Goal: Task Accomplishment & Management: Manage account settings

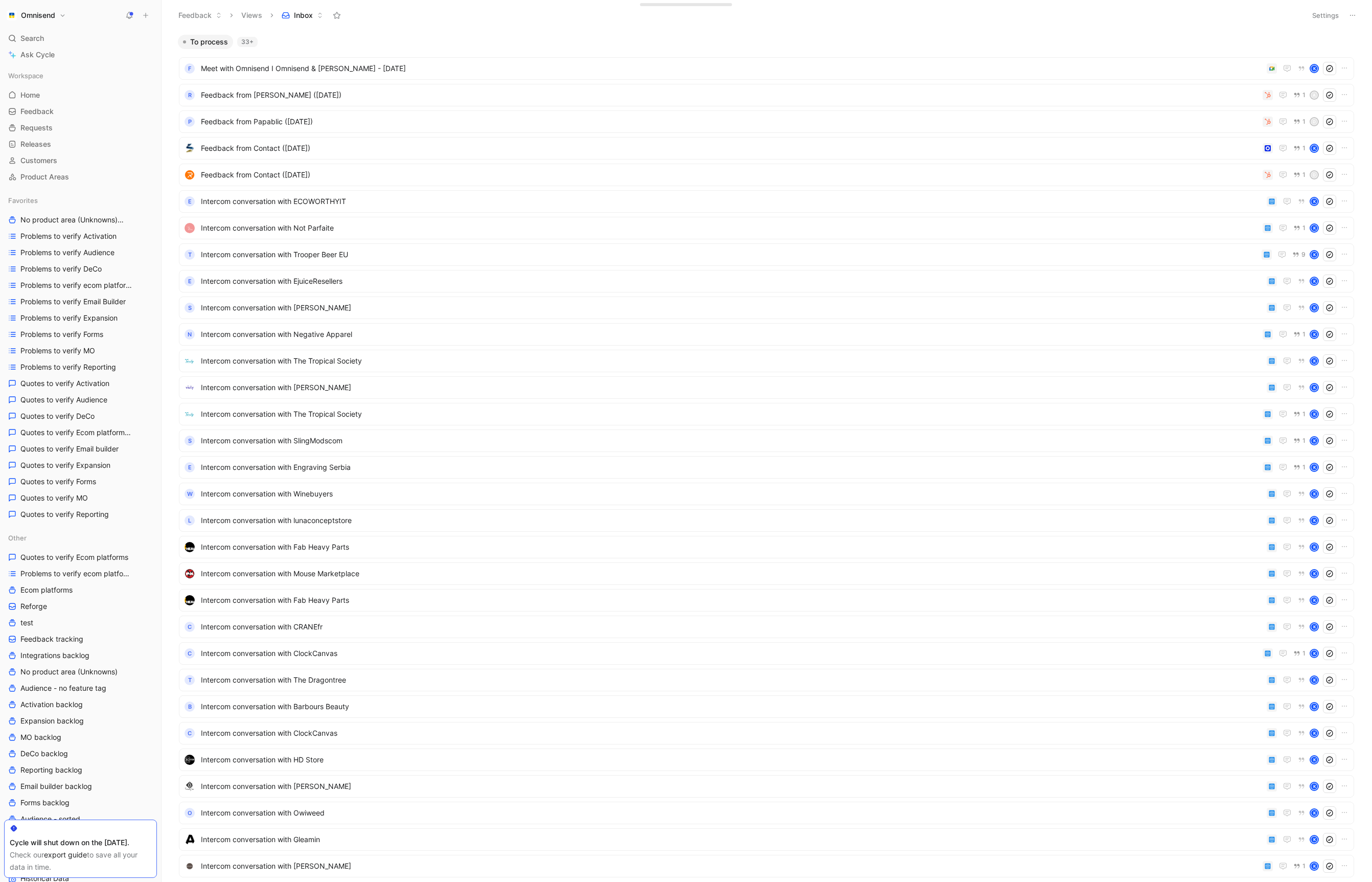
scroll to position [167, 0]
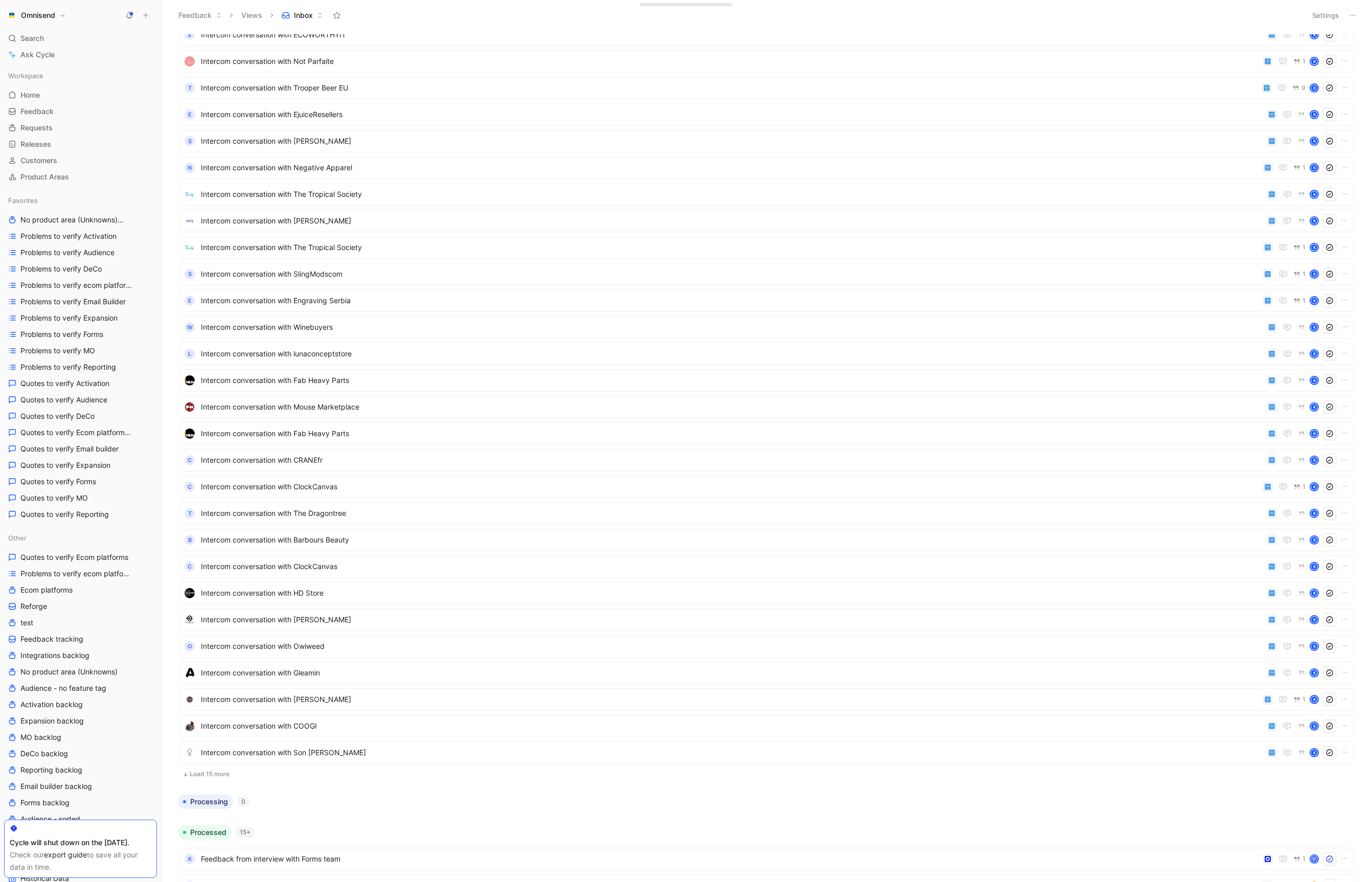
click at [68, 860] on div "Check our export guide to save all your data in time." at bounding box center [80, 861] width 142 height 24
click at [68, 859] on link "export guide" at bounding box center [65, 855] width 43 height 9
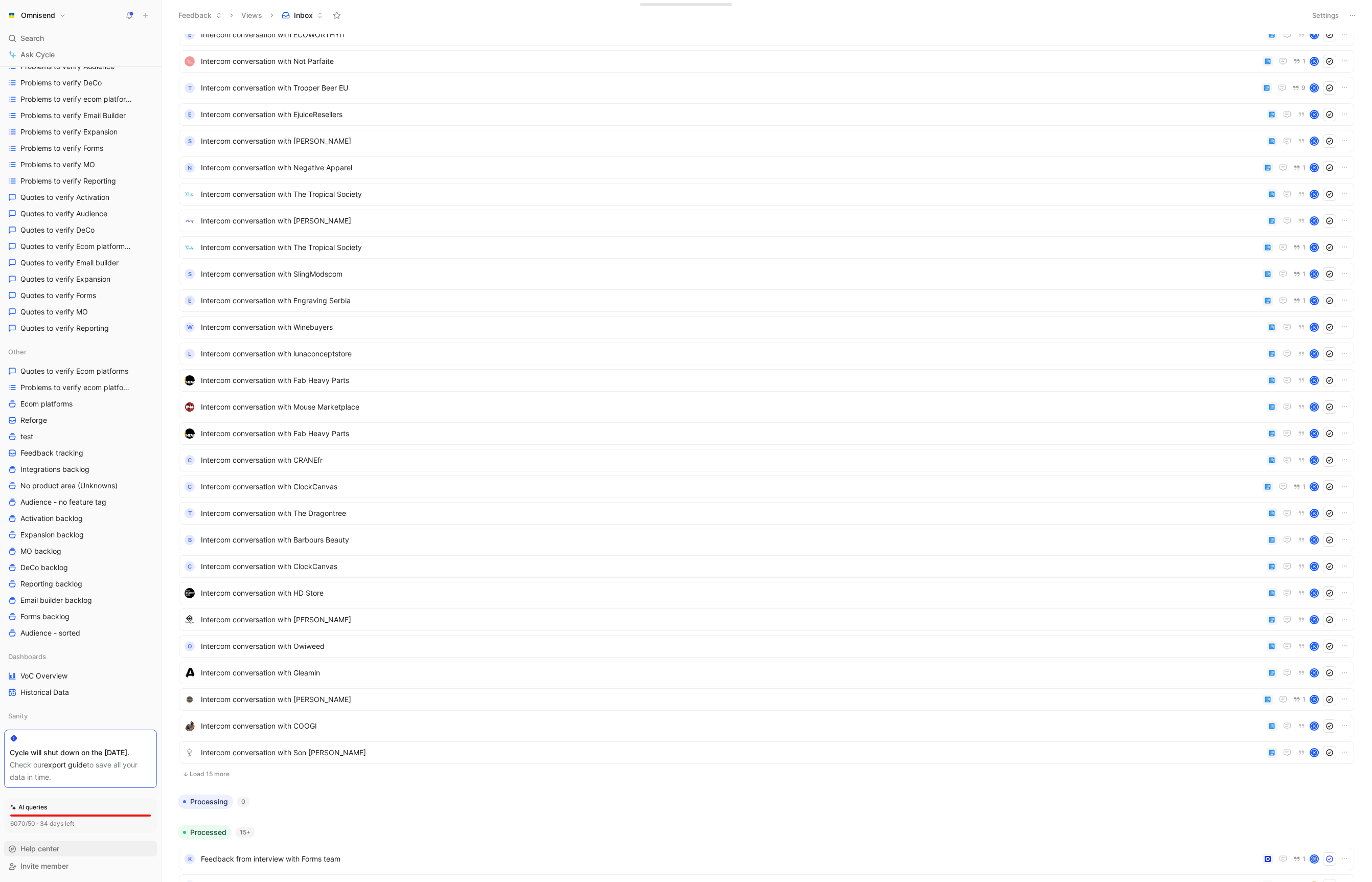
scroll to position [0, 0]
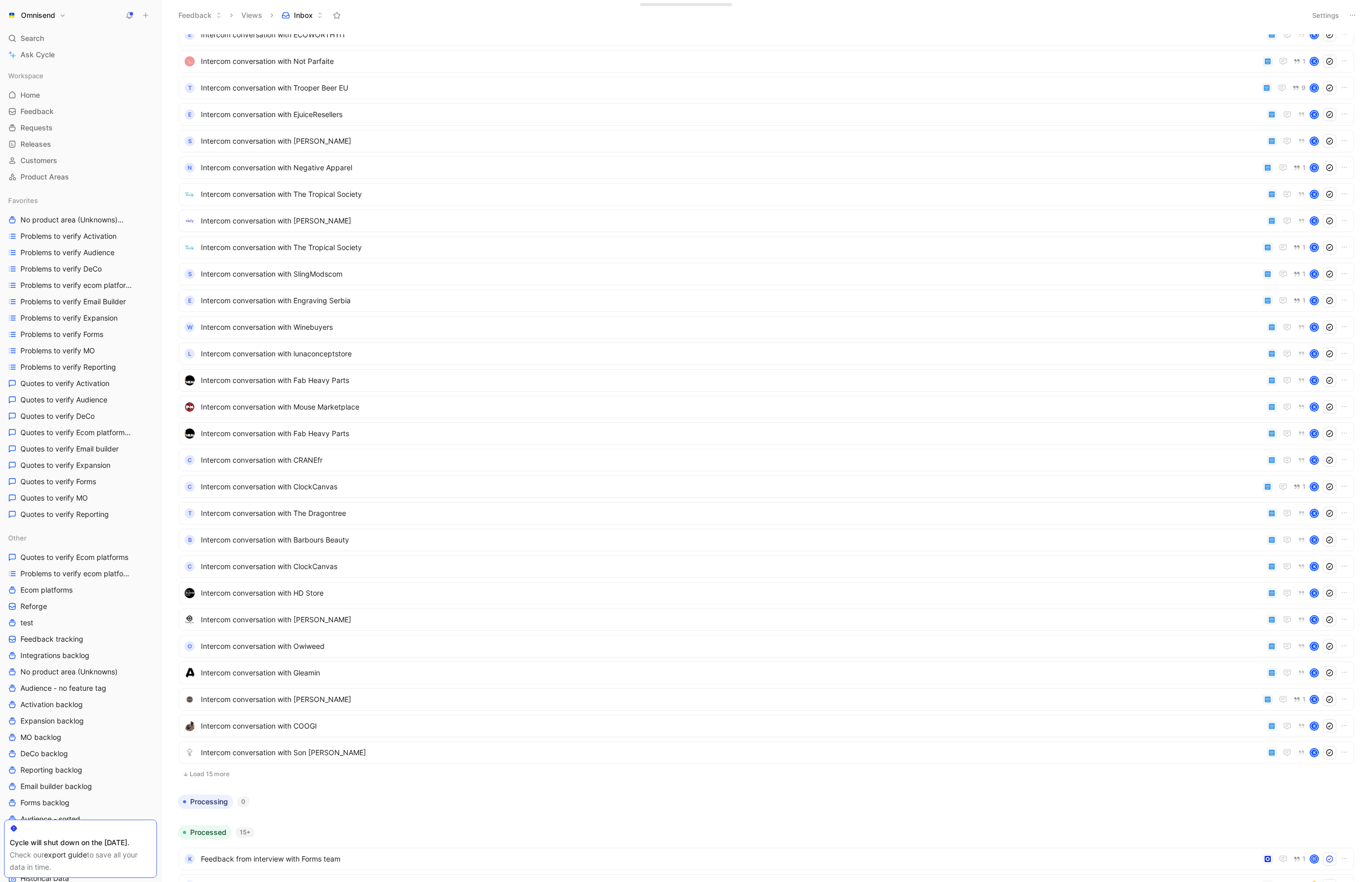
click at [55, 14] on button "Omnisend" at bounding box center [36, 15] width 65 height 15
click at [70, 137] on div "Export assets" at bounding box center [69, 138] width 126 height 16
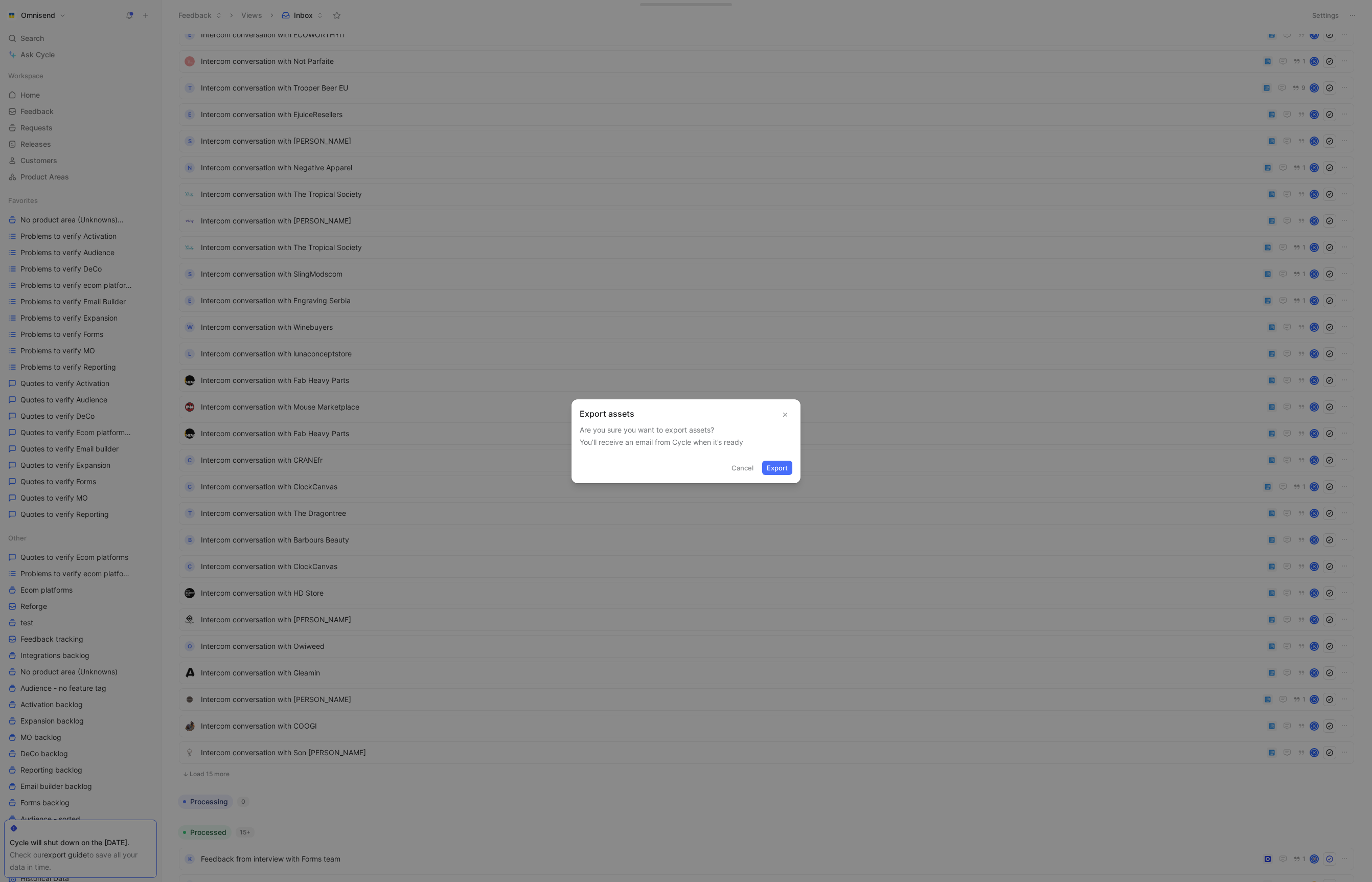
click at [776, 467] on button "Export" at bounding box center [777, 468] width 30 height 15
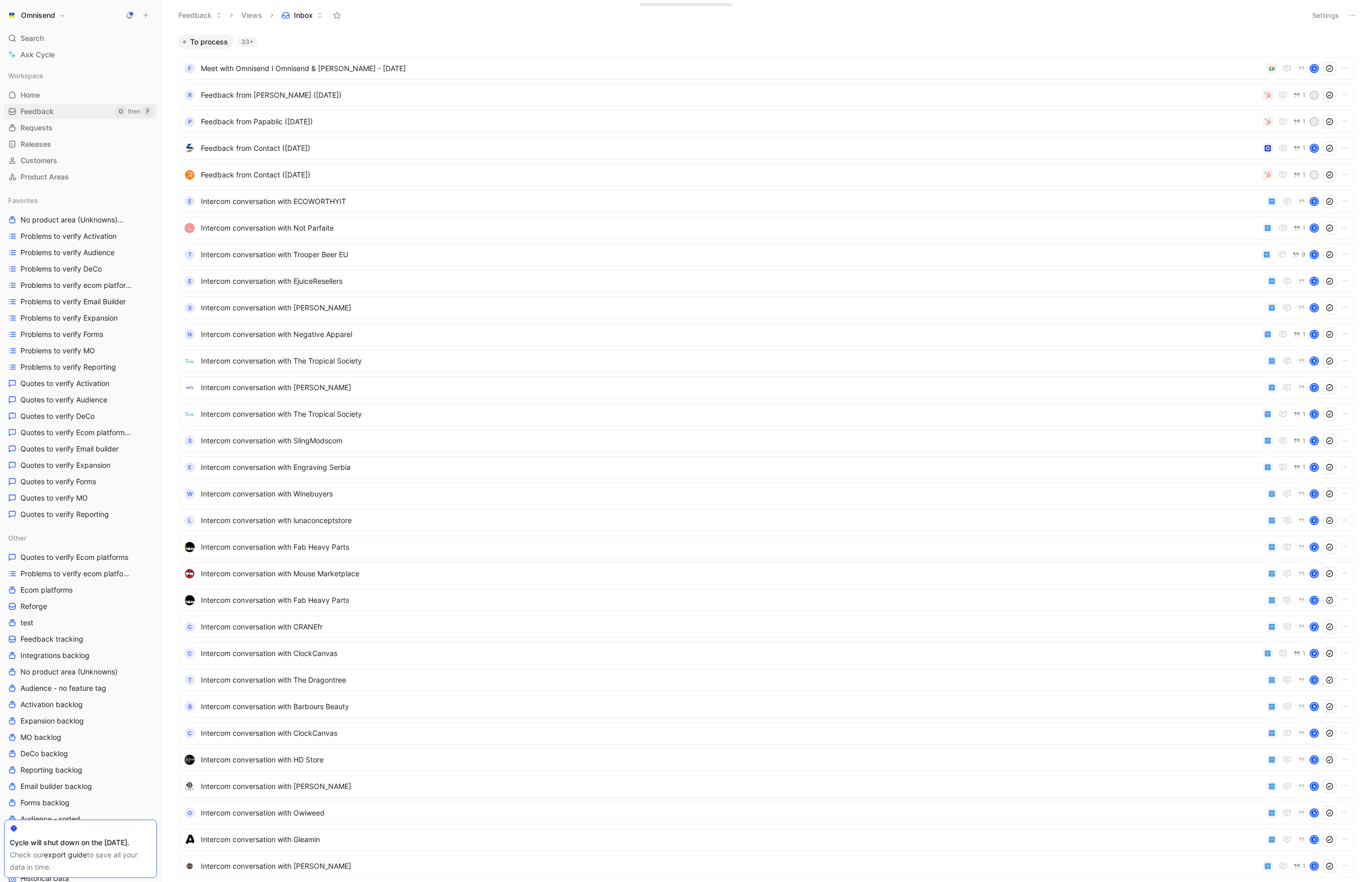
click at [48, 118] on link "Feedback G then F" at bounding box center [80, 111] width 153 height 15
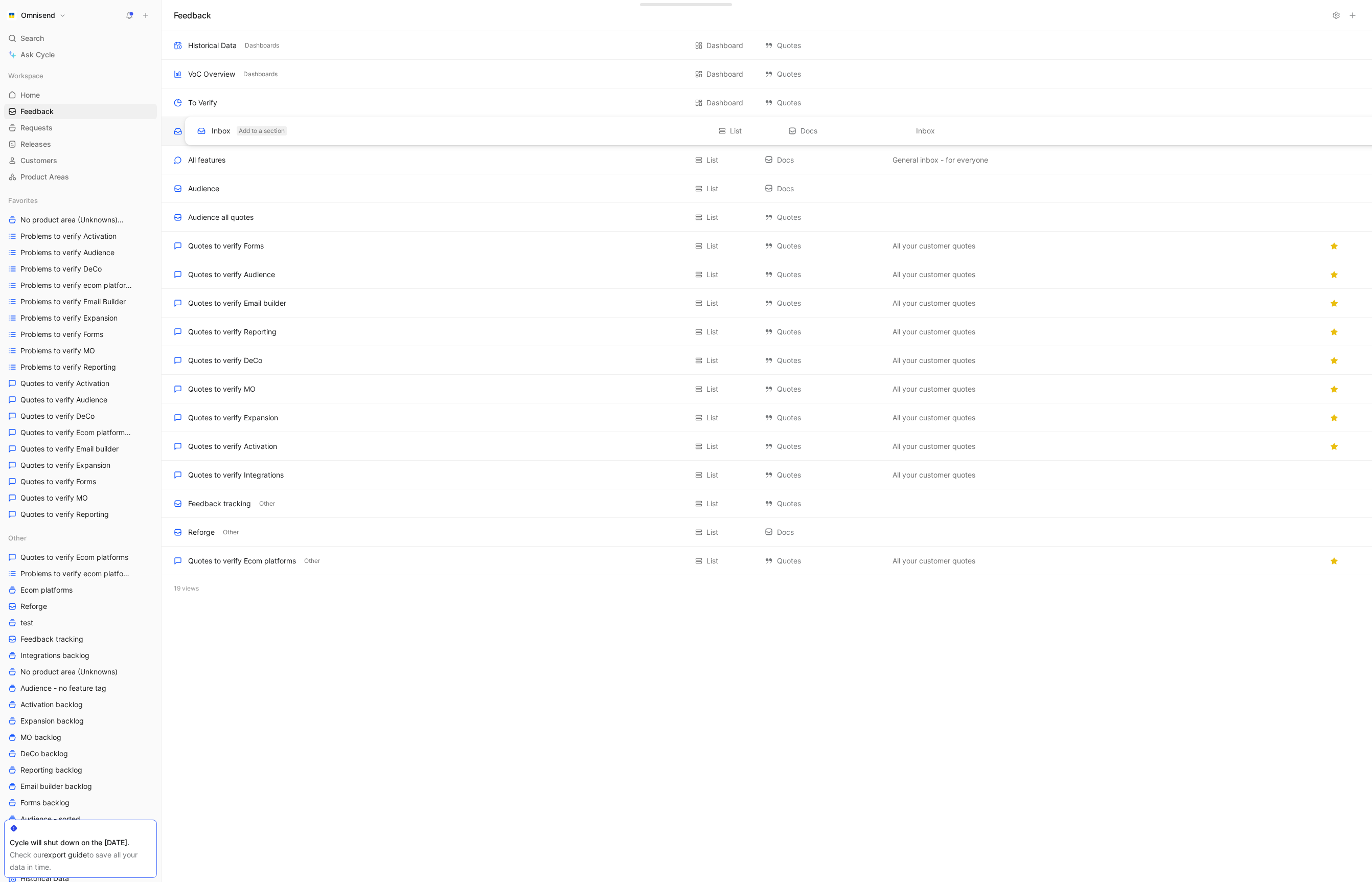
drag, startPoint x: 258, startPoint y: 132, endPoint x: 287, endPoint y: 132, distance: 29.0
click at [287, 132] on div "Historical Data Dashboards Dashboard Quotes Add description VoC Overview Dashbo…" at bounding box center [766, 317] width 1211 height 571
click at [287, 132] on div "Inbox Add to a section" at bounding box center [430, 131] width 513 height 12
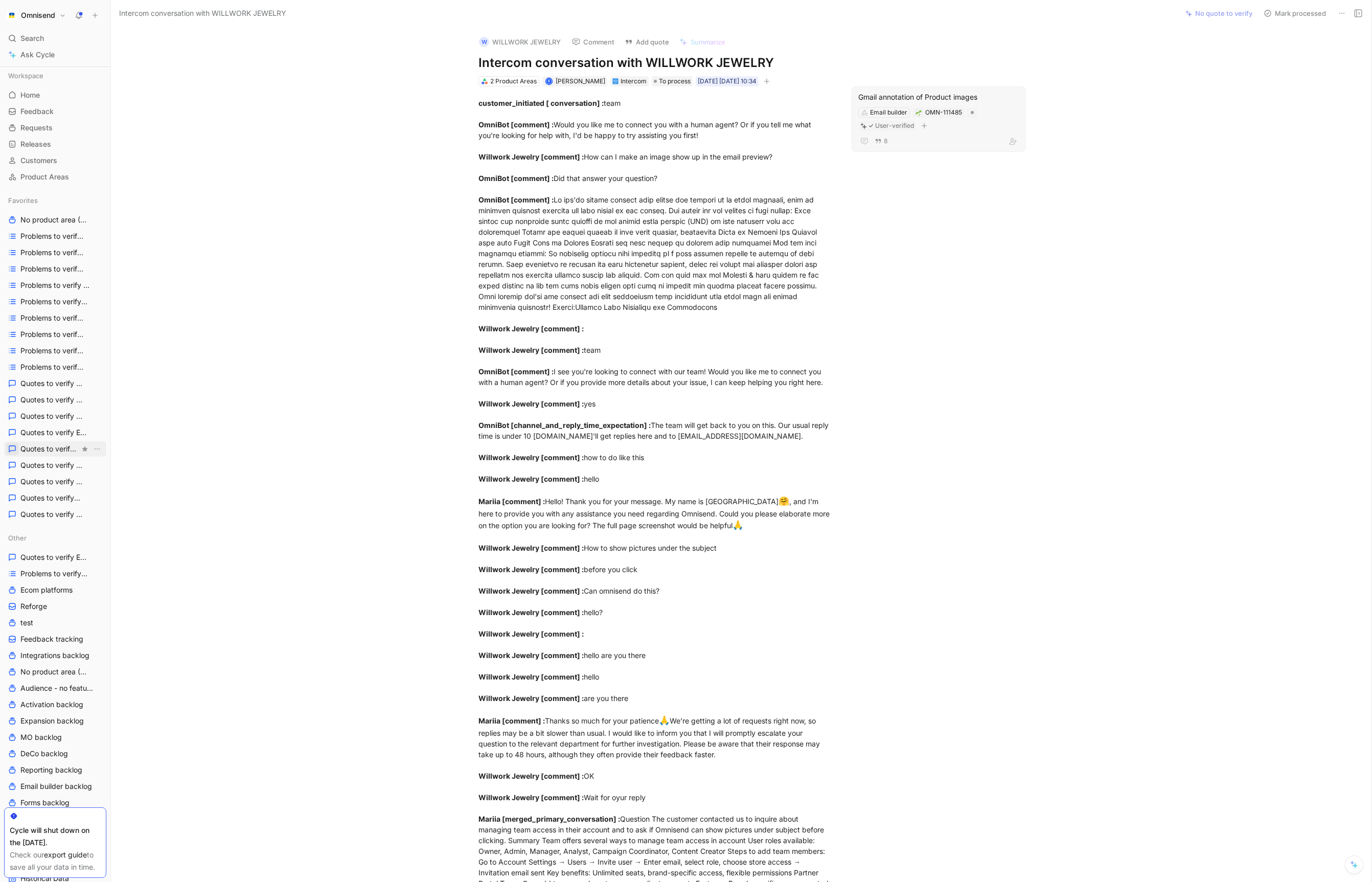
scroll to position [197, 0]
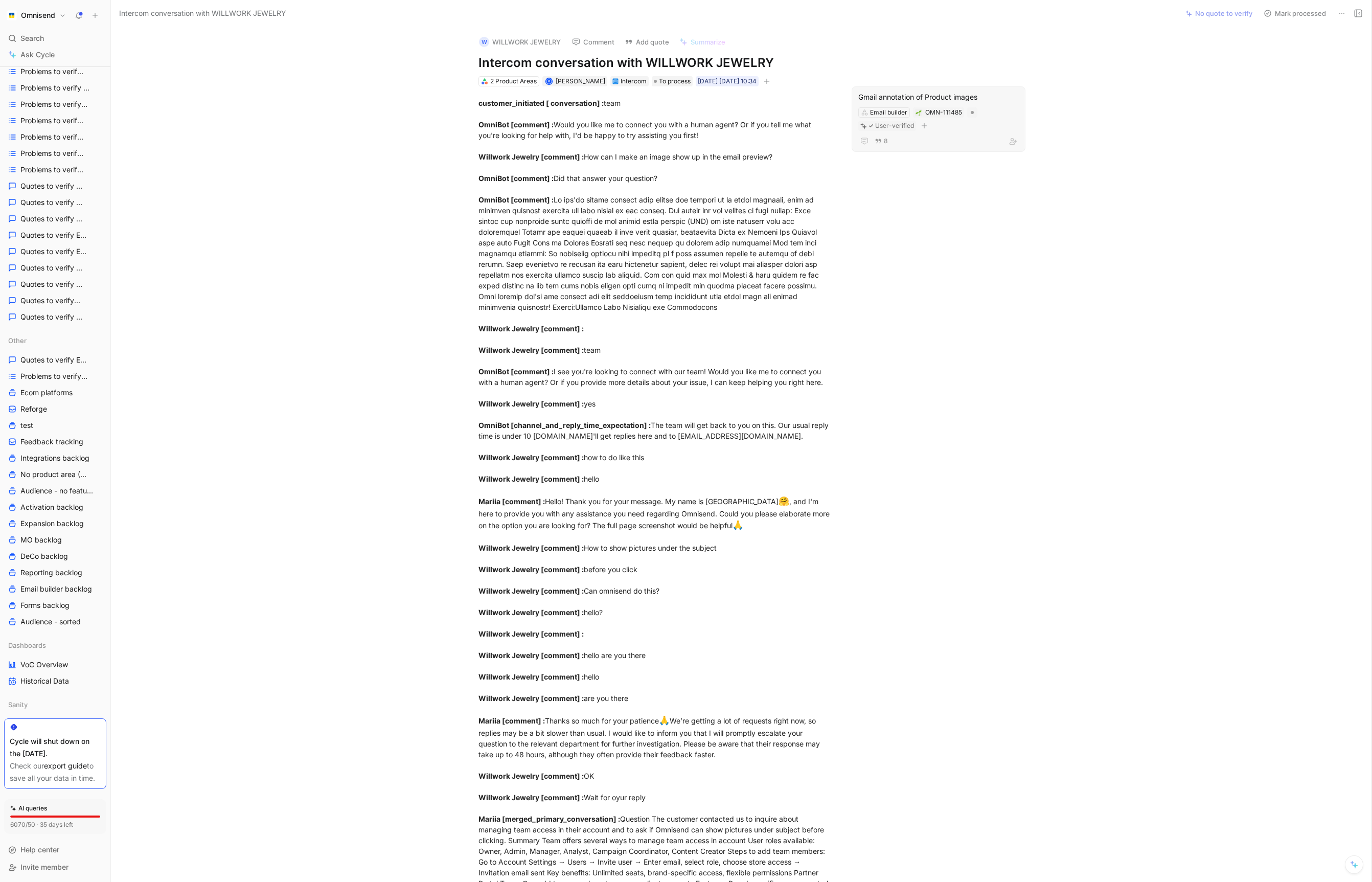
click at [40, 20] on button "Omnisend" at bounding box center [36, 15] width 65 height 15
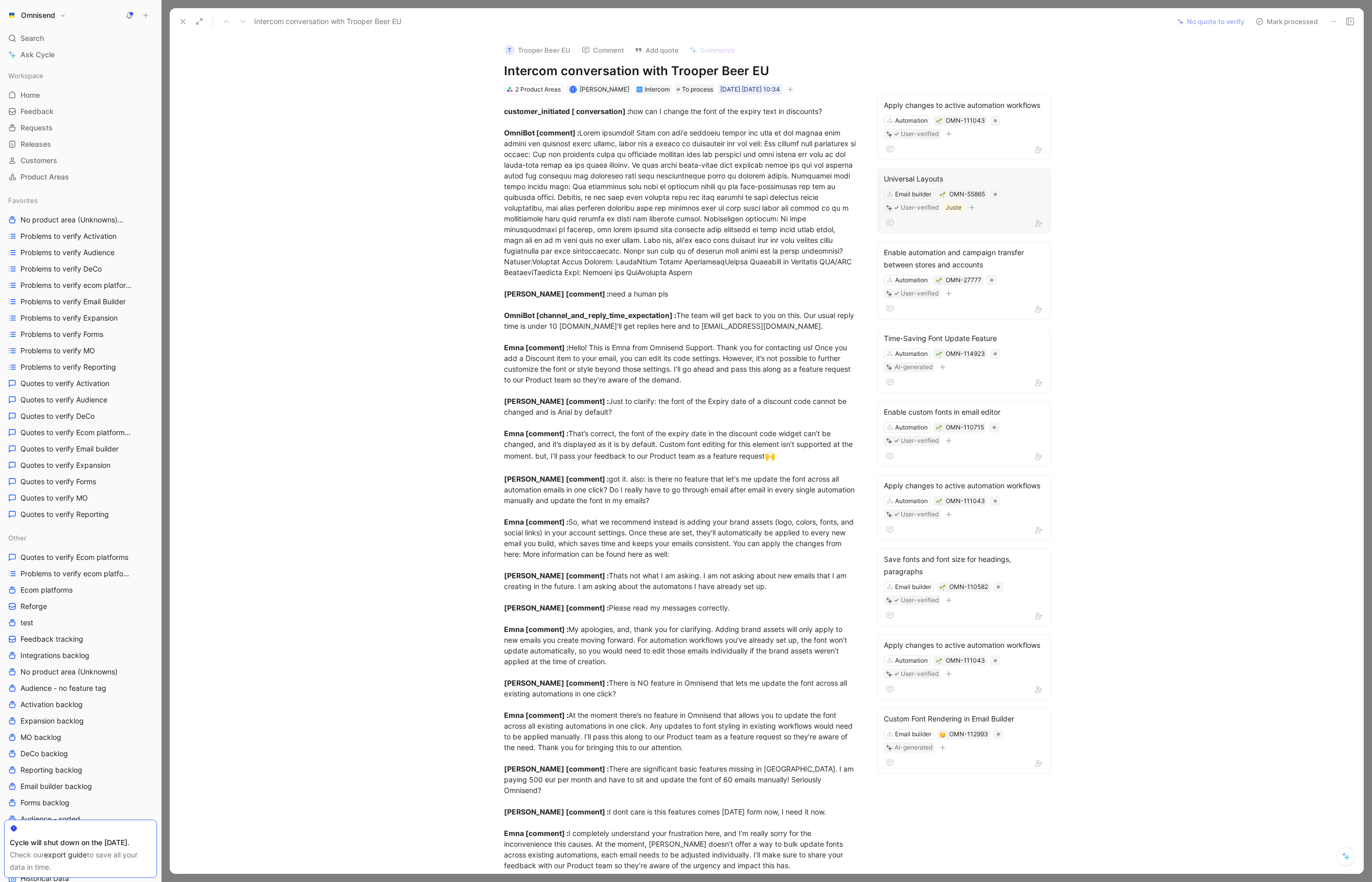
click at [1042, 196] on div "Email builder OMN-55865 User-verified Juste" at bounding box center [964, 201] width 162 height 26
click at [929, 176] on div "Universal Layouts" at bounding box center [964, 179] width 161 height 12
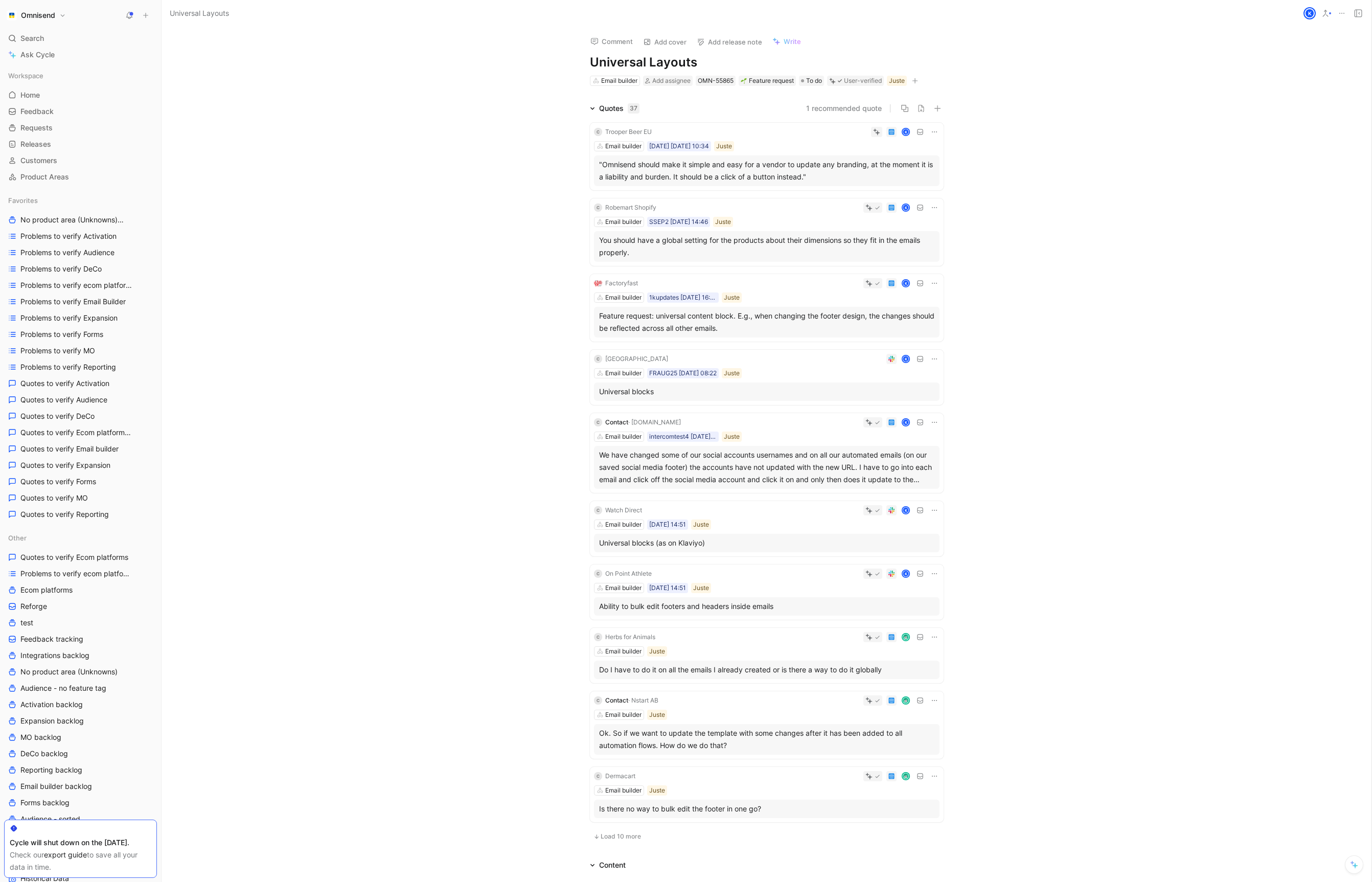
click at [1300, 60] on div "Comment Add cover Add release note Write Universal Layouts Email builder Add as…" at bounding box center [766, 455] width 1210 height 855
